Goal: Transaction & Acquisition: Download file/media

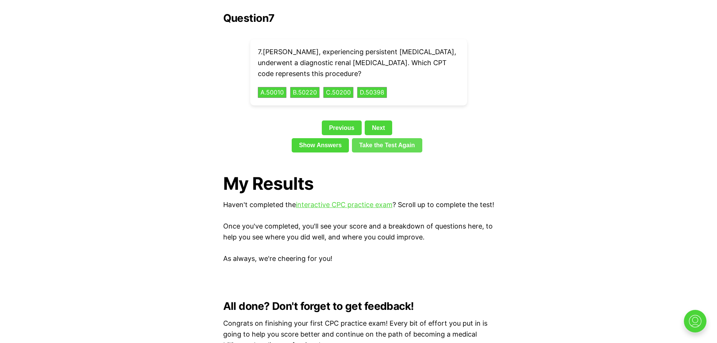
click at [371, 138] on link "Take the Test Again" at bounding box center [387, 145] width 70 height 14
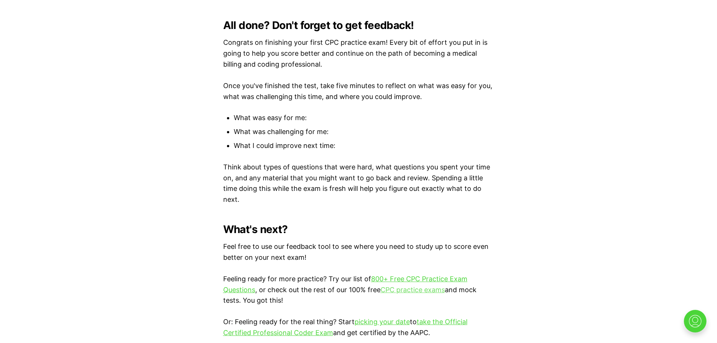
click at [393, 288] on link "CPC practice exams" at bounding box center [413, 290] width 64 height 8
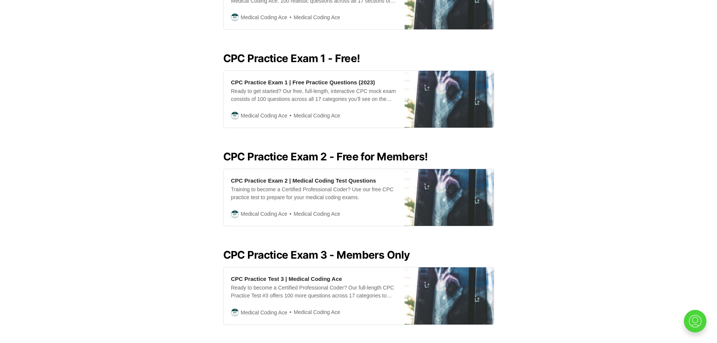
scroll to position [310, 0]
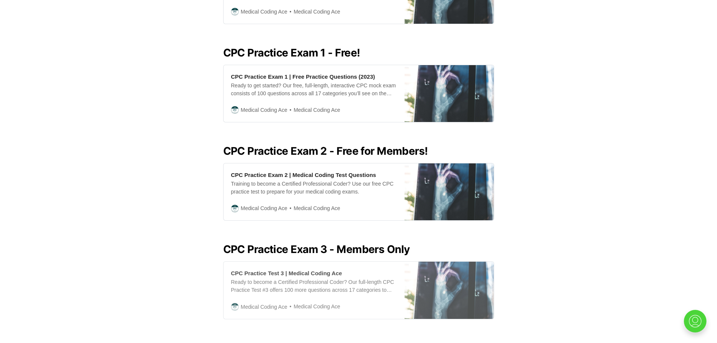
click at [303, 269] on div "CPC Practice Test 3 | Medical Coding Ace" at bounding box center [286, 273] width 111 height 8
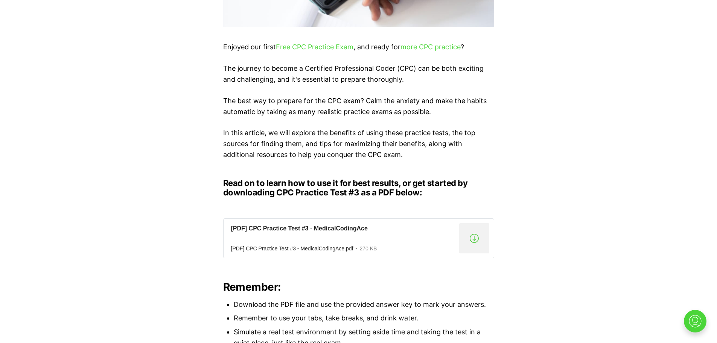
scroll to position [507, 0]
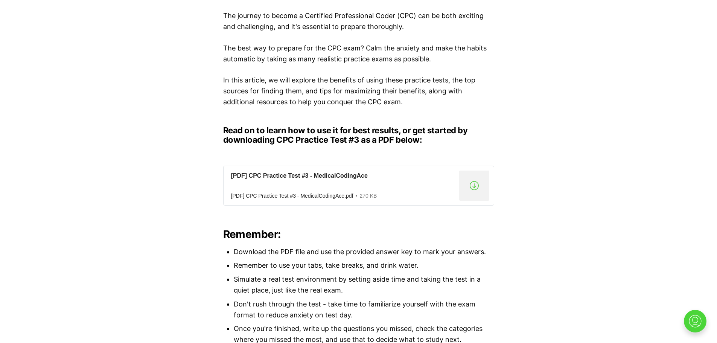
click at [713, 229] on div "Enjoyed our first Free CPC Practice Exam , and ready for more CPC practice ? Th…" at bounding box center [358, 153] width 717 height 720
click at [327, 177] on div "[PDF] CPC Practice Test #3 - MedicalCodingAce" at bounding box center [343, 176] width 225 height 8
click at [315, 192] on div "[PDF] CPC Practice Test #3 - MedicalCodingAce [PDF] CPC Practice Test #3 - Medi…" at bounding box center [343, 185] width 225 height 27
